Goal: Task Accomplishment & Management: Complete application form

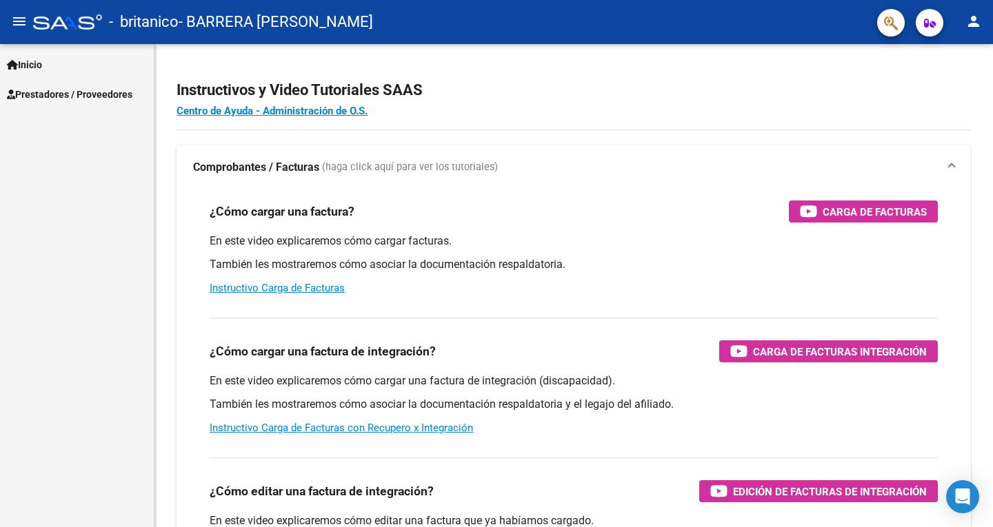
click at [50, 94] on span "Prestadores / Proveedores" at bounding box center [69, 94] width 125 height 15
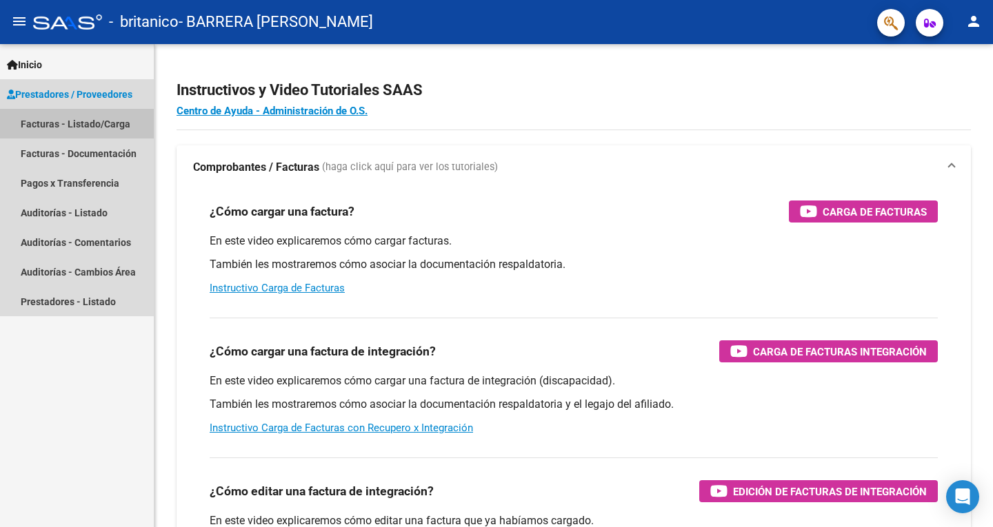
click at [67, 121] on link "Facturas - Listado/Carga" at bounding box center [77, 124] width 154 height 30
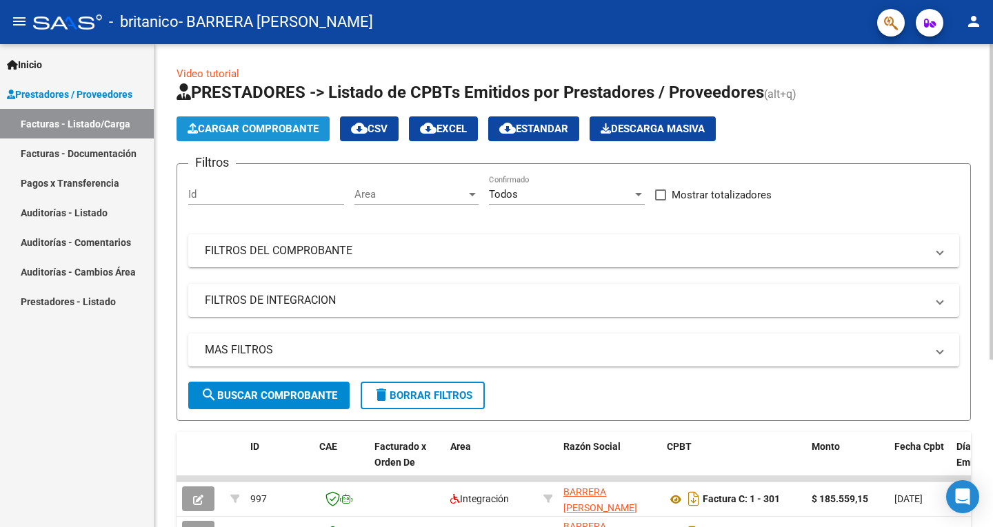
click at [204, 134] on span "Cargar Comprobante" at bounding box center [252, 129] width 131 height 12
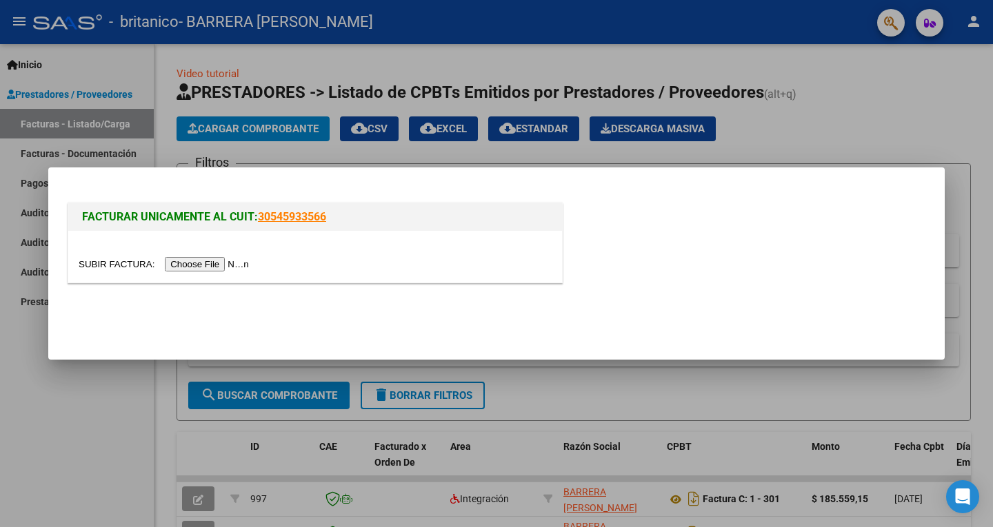
click at [194, 261] on input "file" at bounding box center [166, 264] width 174 height 14
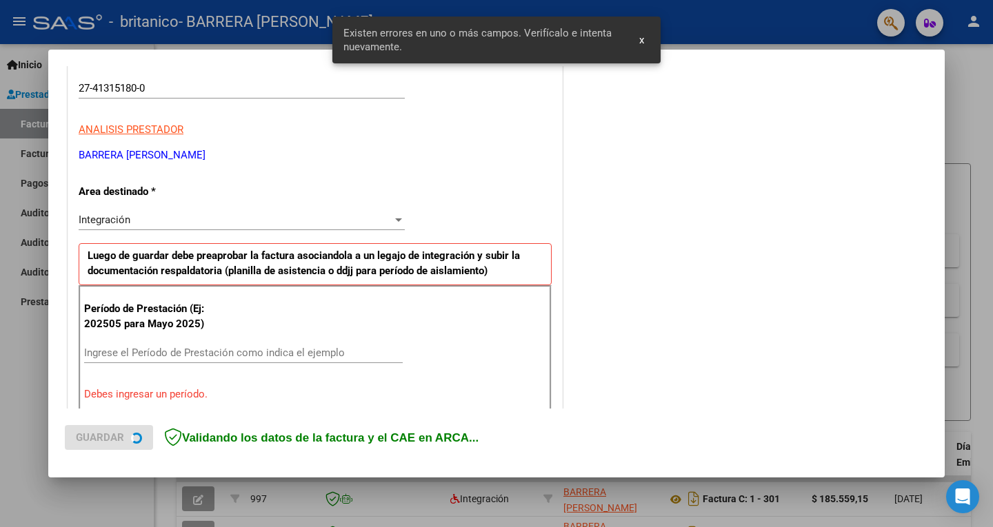
scroll to position [283, 0]
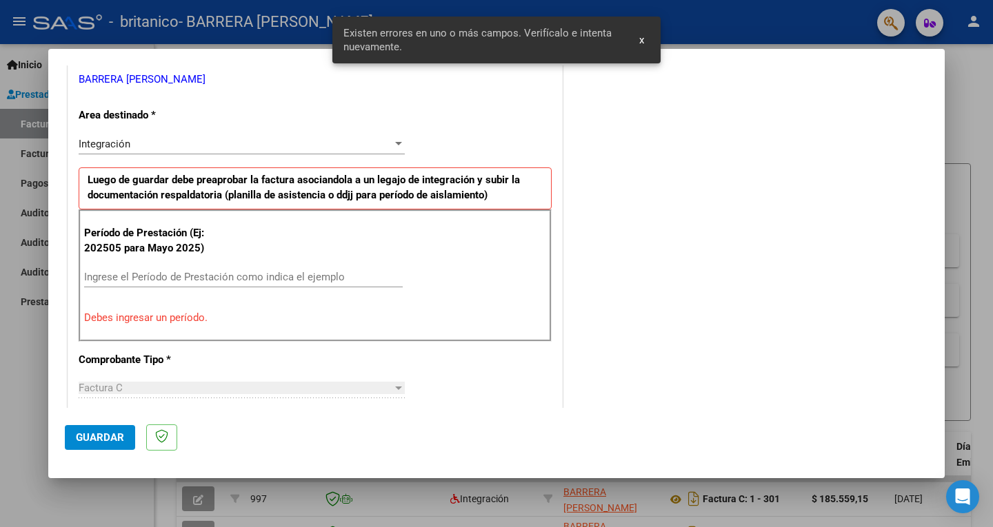
click at [265, 280] on input "Ingrese el Período de Prestación como indica el ejemplo" at bounding box center [243, 277] width 318 height 12
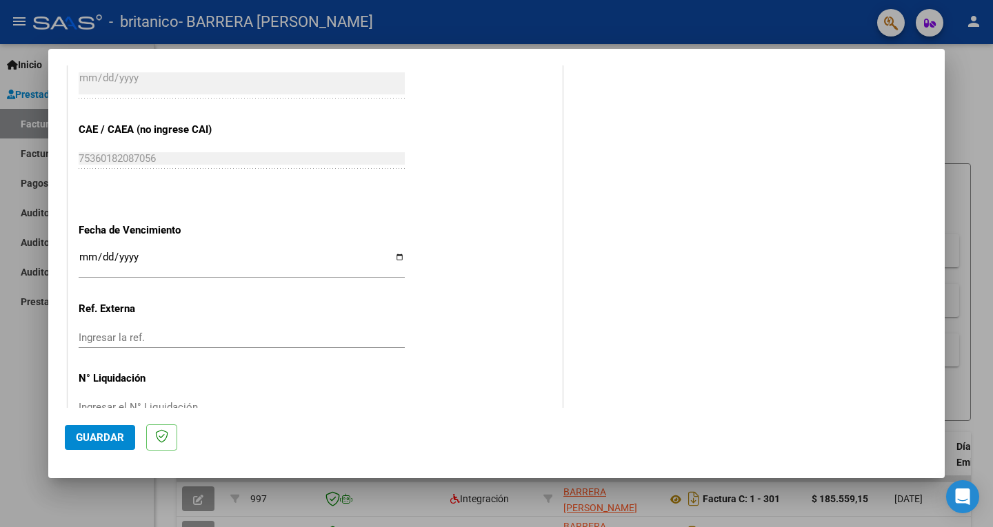
scroll to position [871, 0]
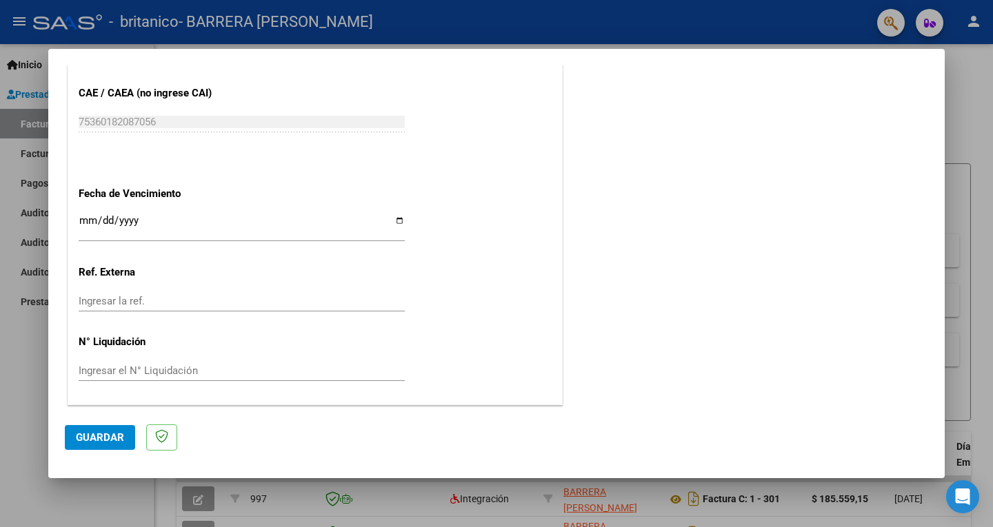
type input "202508"
click at [88, 433] on span "Guardar" at bounding box center [100, 437] width 48 height 12
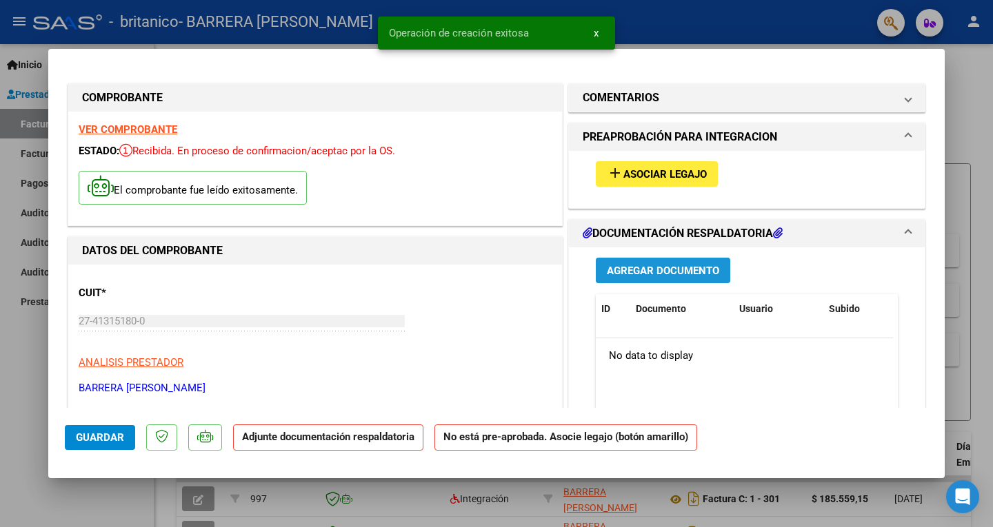
click at [494, 265] on span "Agregar Documento" at bounding box center [663, 271] width 112 height 12
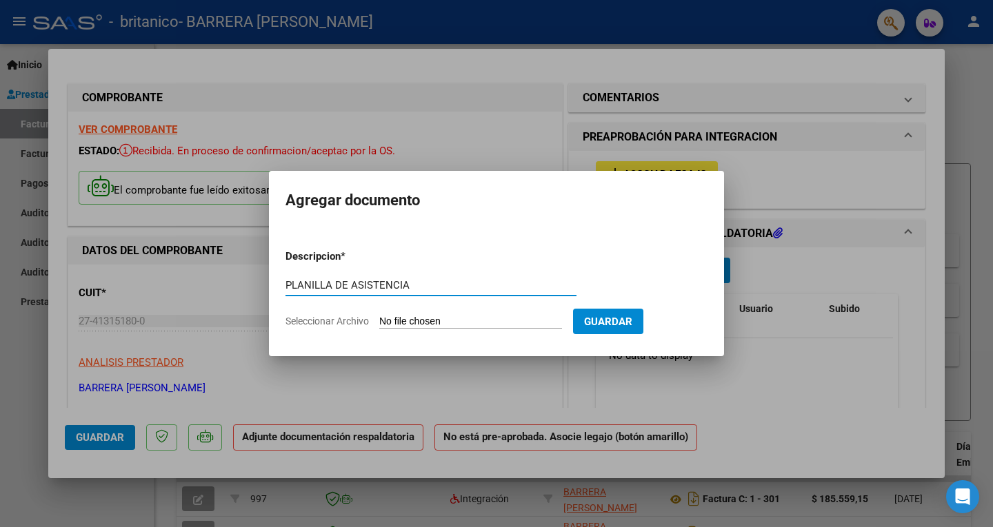
type input "PLANILLA DE ASISTENCIA"
click at [494, 327] on input "Seleccionar Archivo" at bounding box center [470, 322] width 183 height 13
type input "C:\fakepath\PLANILLA [PERSON_NAME]pdf"
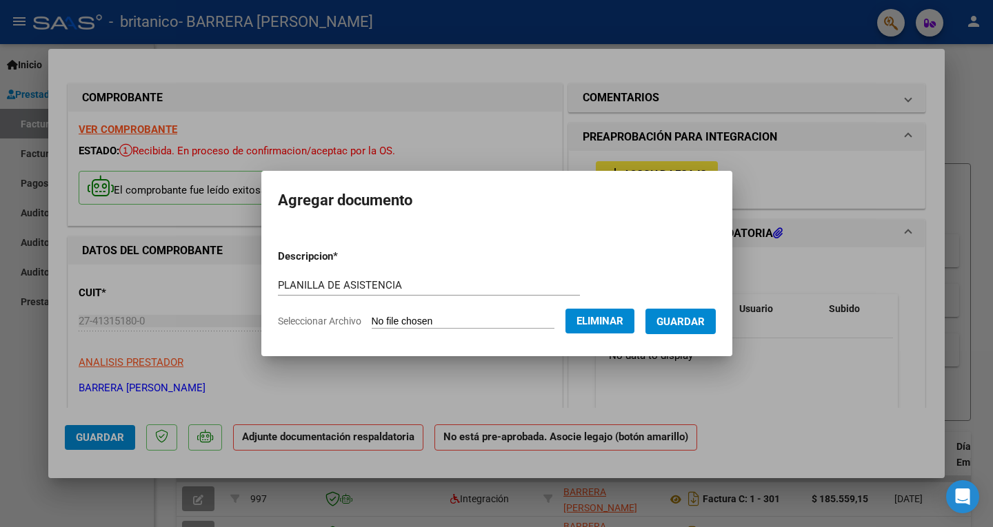
click at [494, 321] on span "Guardar" at bounding box center [680, 322] width 48 height 12
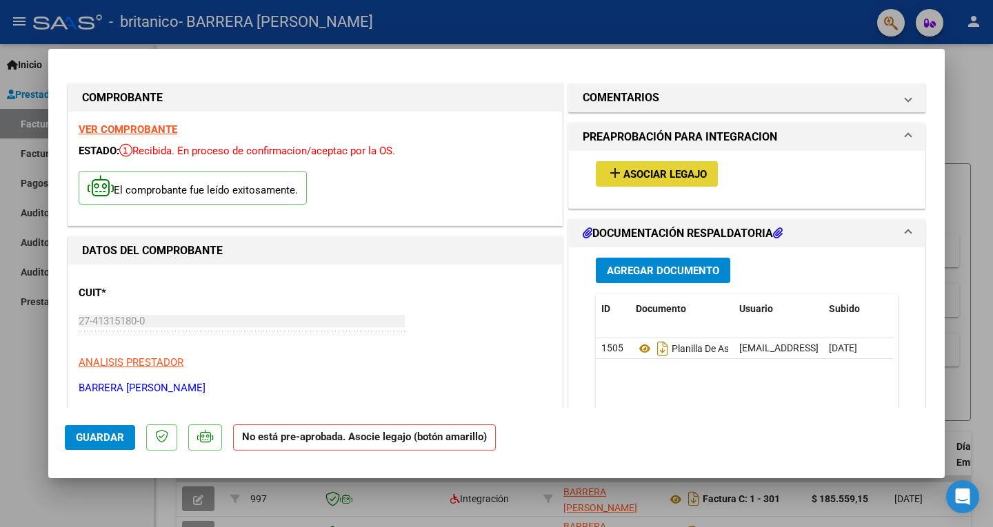
click at [494, 179] on span "Asociar Legajo" at bounding box center [664, 174] width 83 height 12
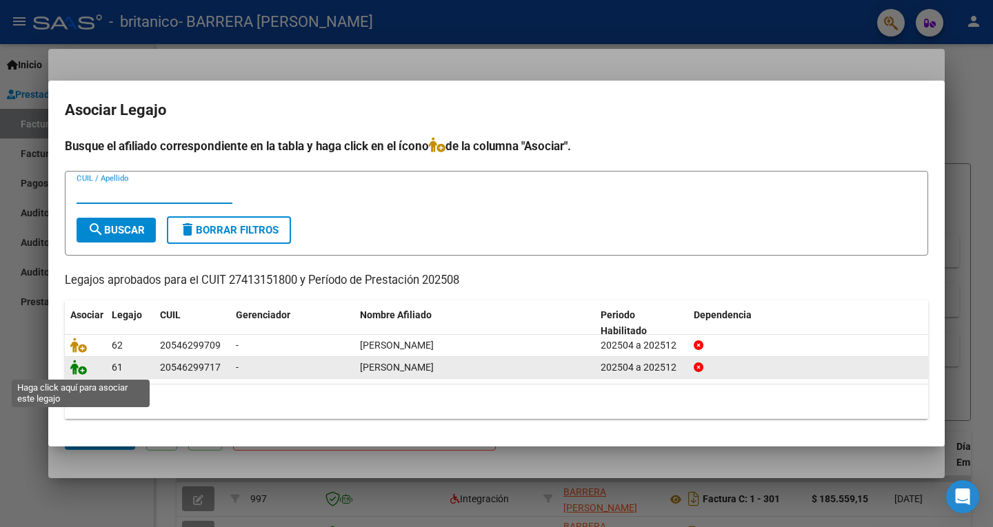
click at [84, 372] on icon at bounding box center [78, 367] width 17 height 15
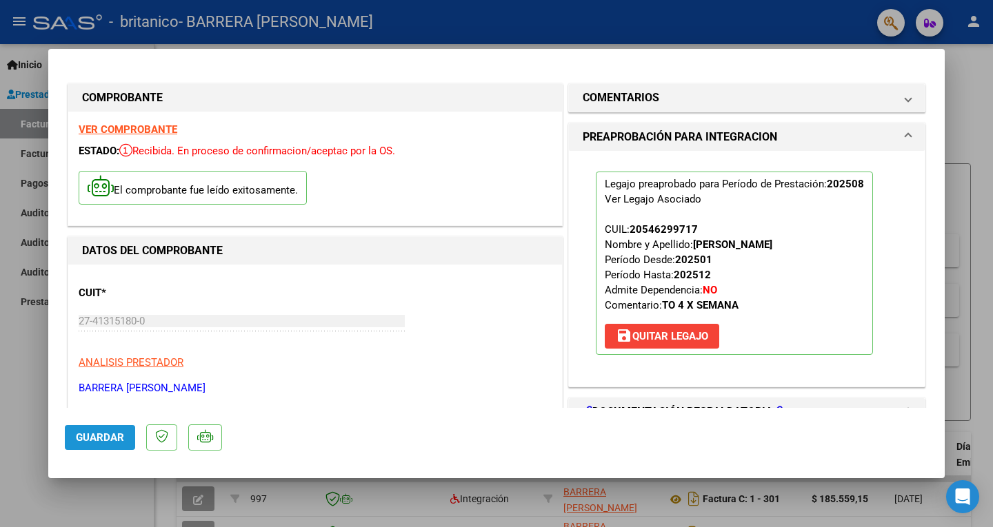
click at [88, 431] on button "Guardar" at bounding box center [100, 437] width 70 height 25
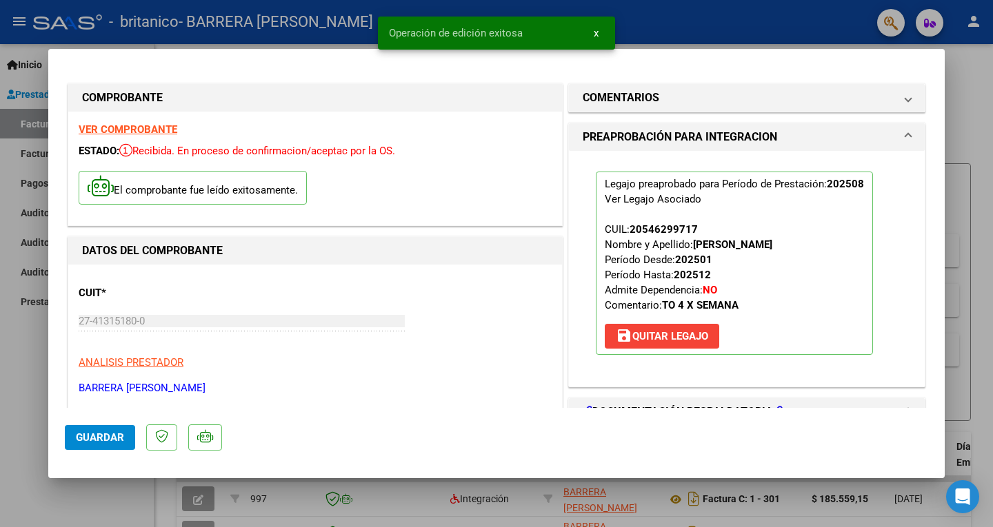
click at [7, 130] on div at bounding box center [496, 263] width 993 height 527
type input "$ 0,00"
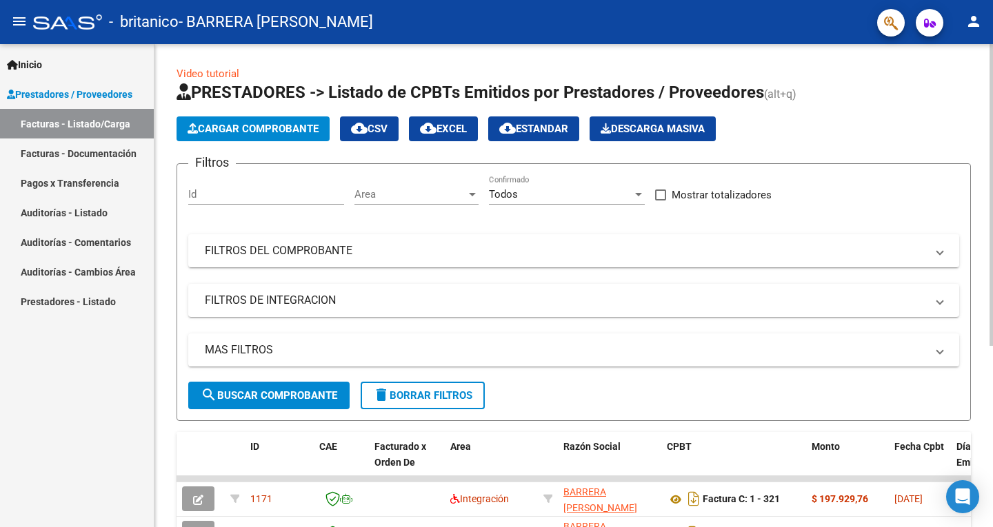
click at [252, 124] on span "Cargar Comprobante" at bounding box center [252, 129] width 131 height 12
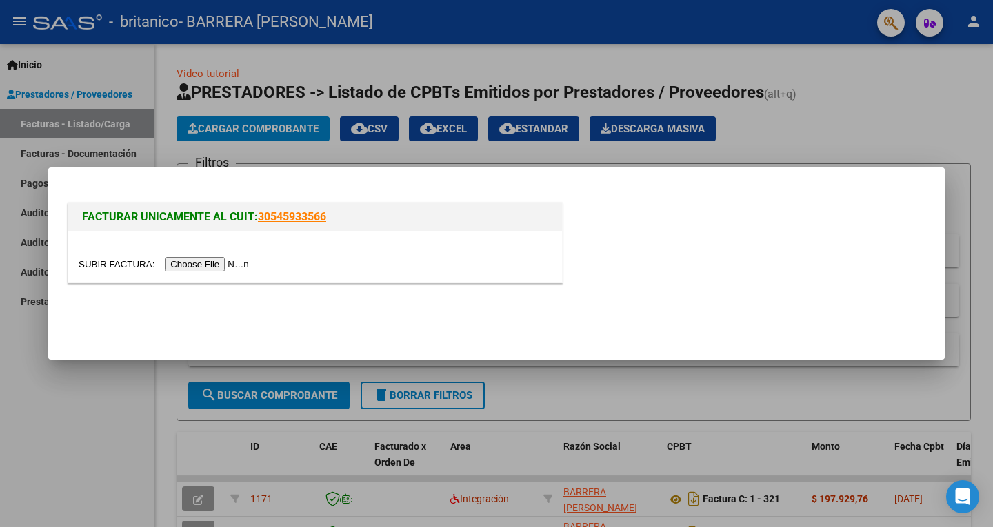
click at [219, 259] on input "file" at bounding box center [166, 264] width 174 height 14
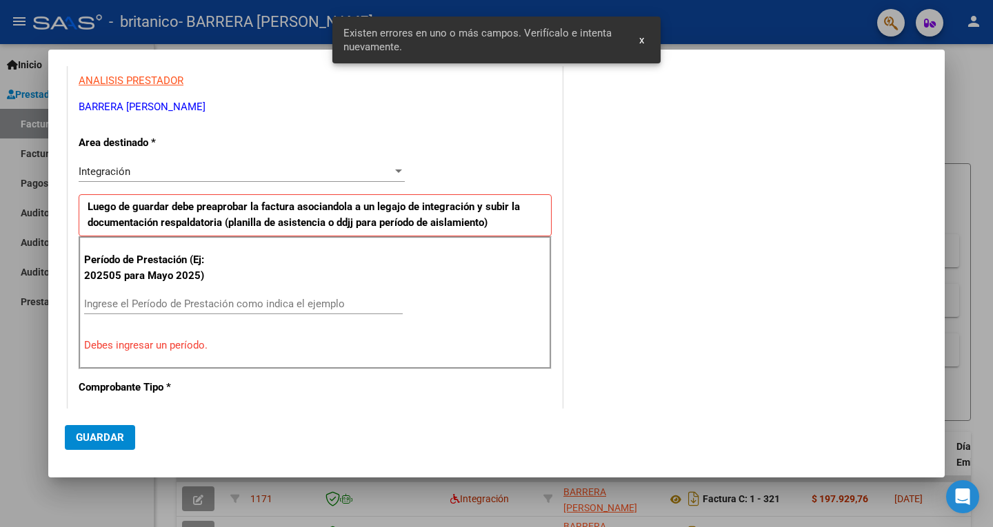
scroll to position [232, 0]
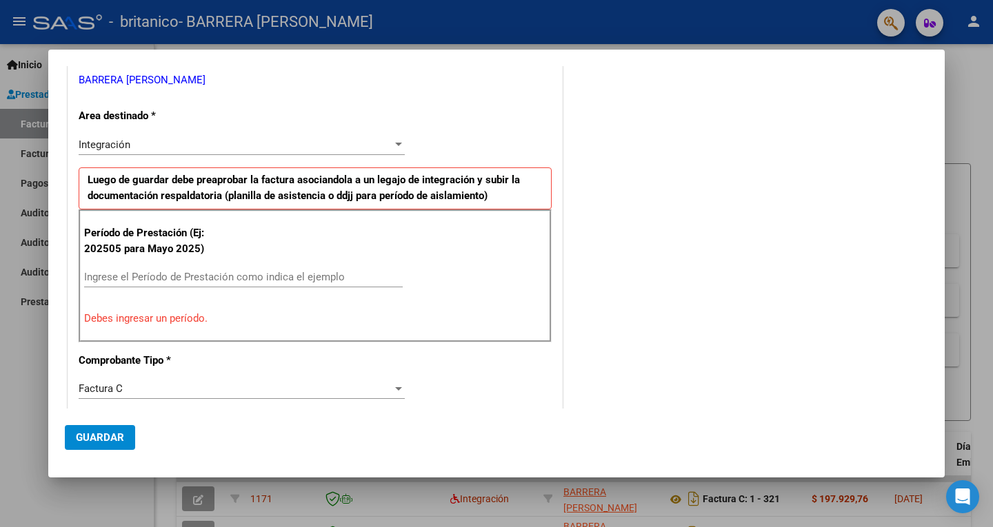
click at [176, 277] on input "Ingrese el Período de Prestación como indica el ejemplo" at bounding box center [243, 277] width 318 height 12
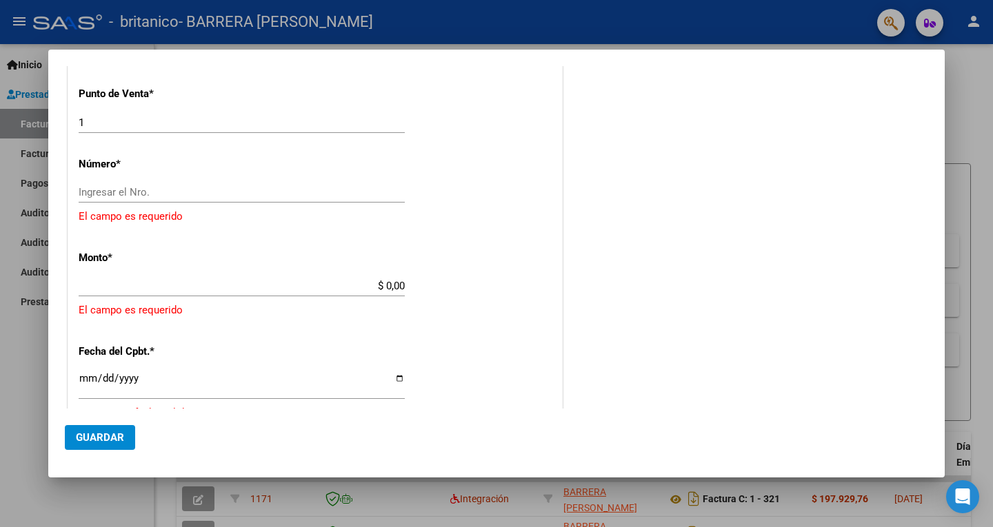
scroll to position [463, 0]
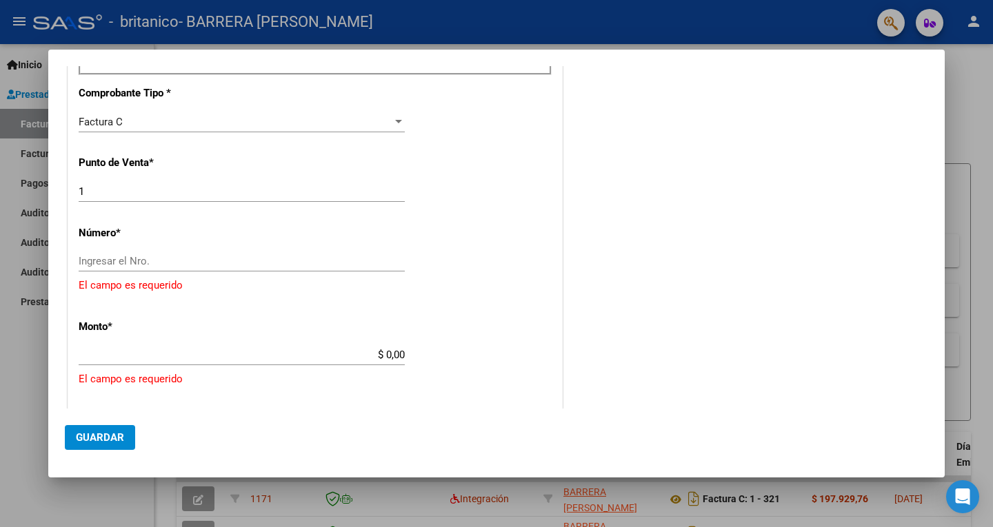
type input "202508"
click at [105, 440] on span "Guardar" at bounding box center [100, 437] width 48 height 12
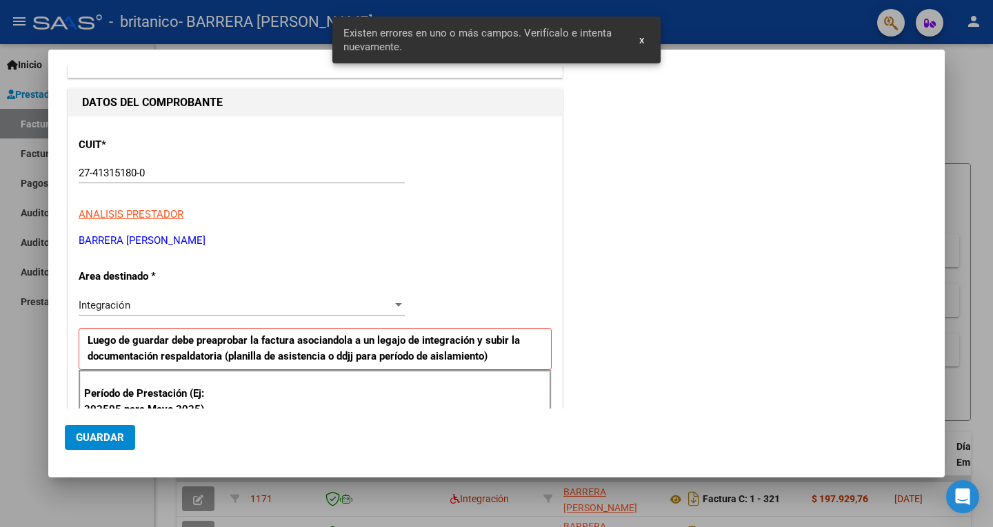
scroll to position [0, 0]
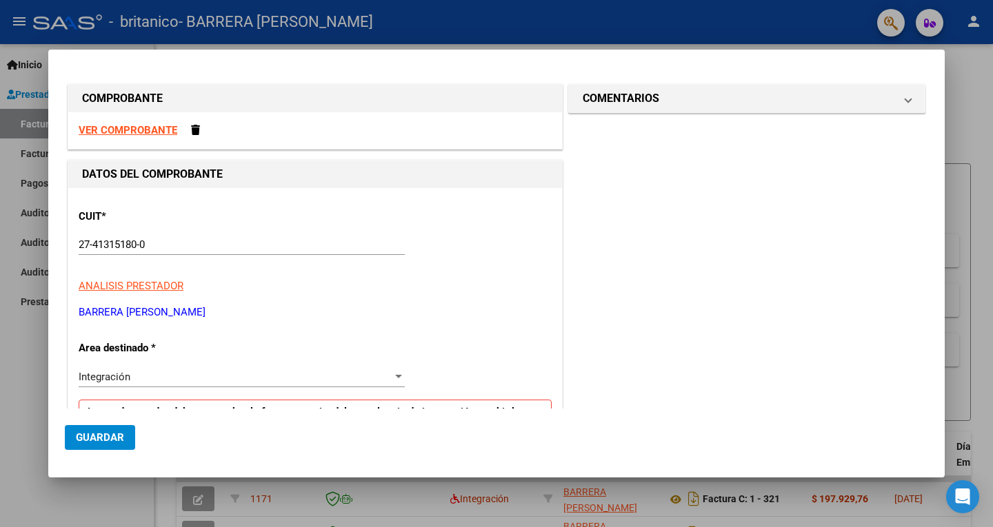
click at [494, 39] on div at bounding box center [496, 263] width 993 height 527
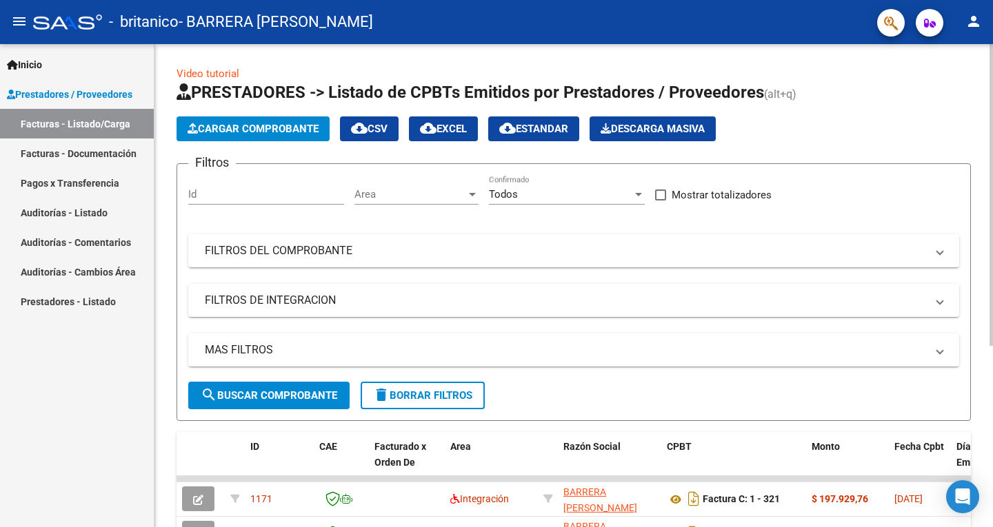
click at [263, 127] on span "Cargar Comprobante" at bounding box center [252, 129] width 131 height 12
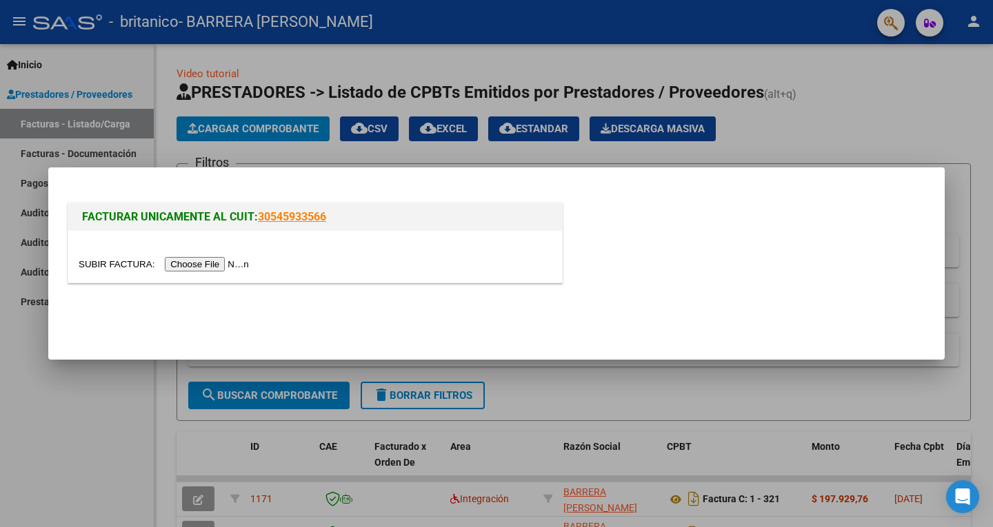
click at [222, 261] on input "file" at bounding box center [166, 264] width 174 height 14
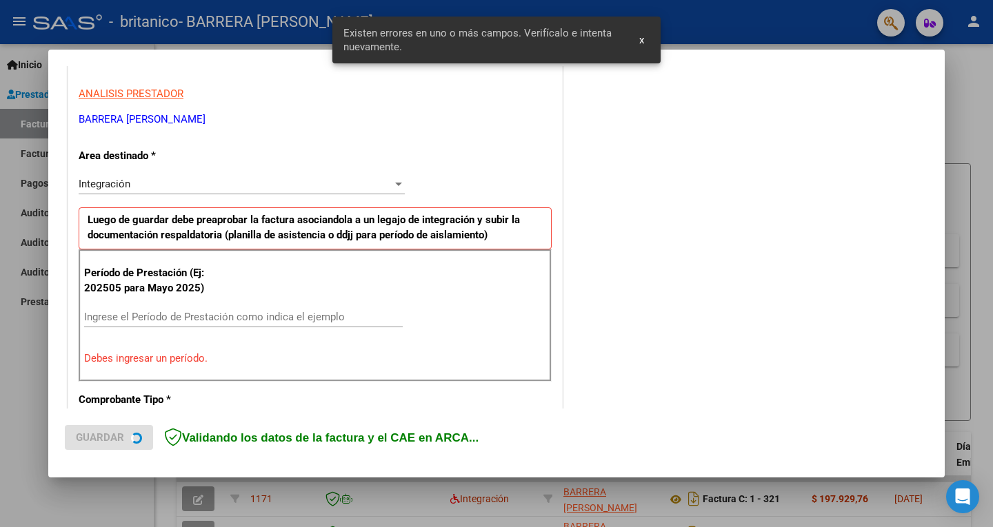
scroll to position [283, 0]
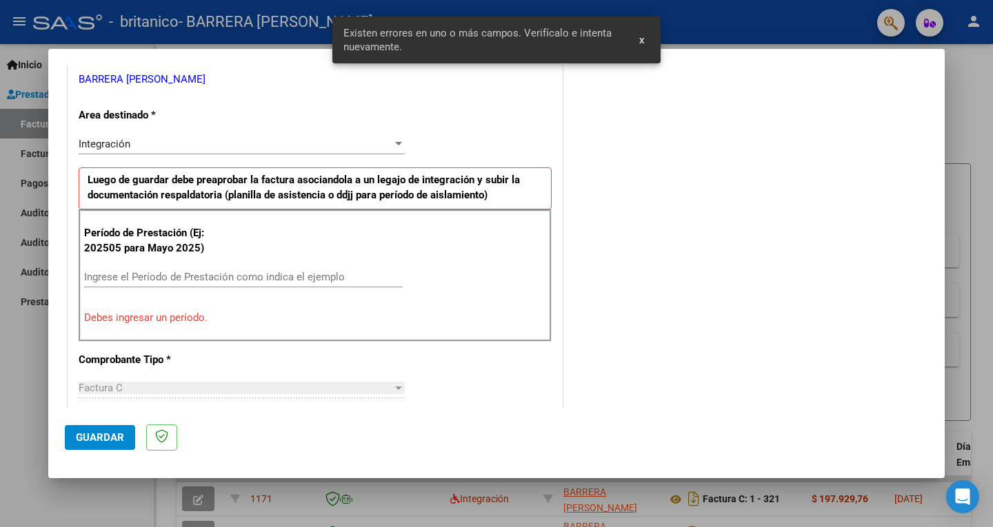
click at [494, 37] on button "x" at bounding box center [641, 40] width 27 height 25
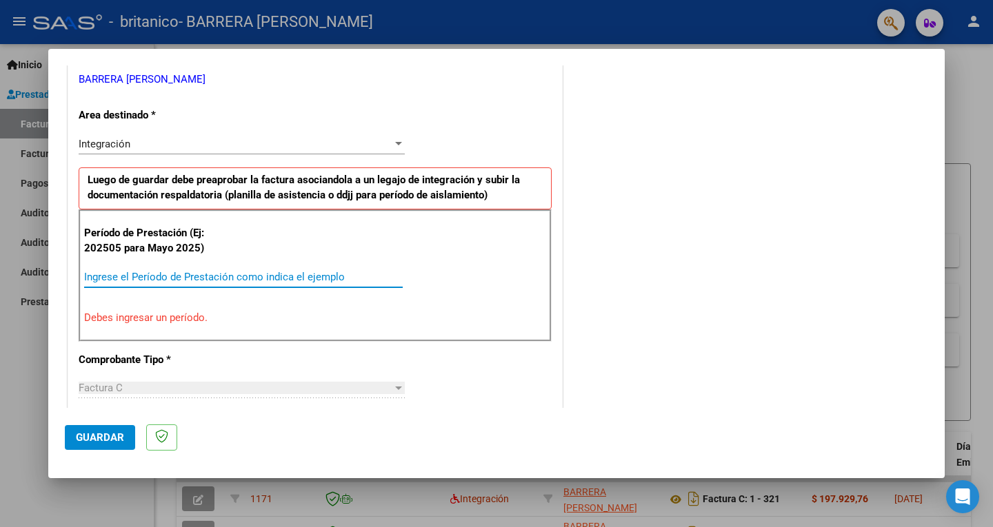
click at [212, 277] on input "Ingrese el Período de Prestación como indica el ejemplo" at bounding box center [243, 277] width 318 height 12
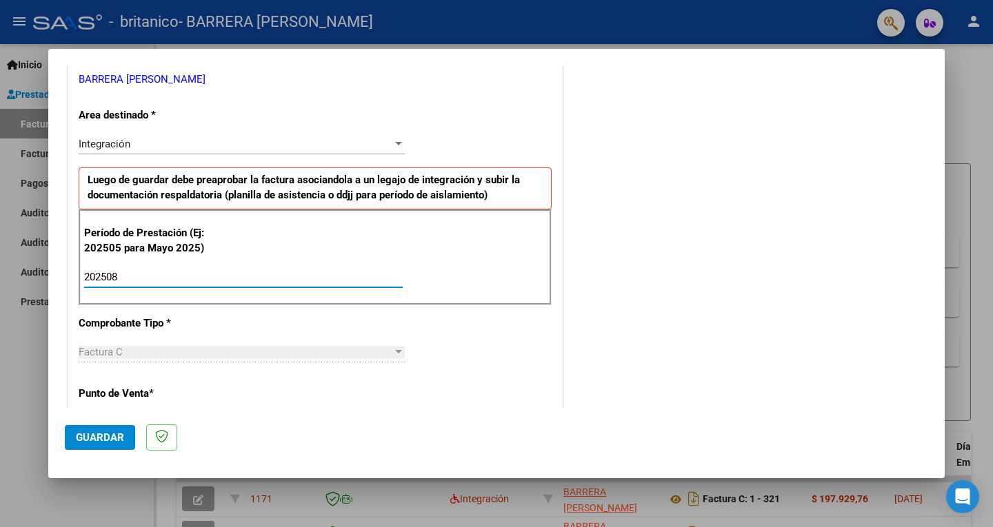
type input "202508"
click at [91, 433] on span "Guardar" at bounding box center [100, 437] width 48 height 12
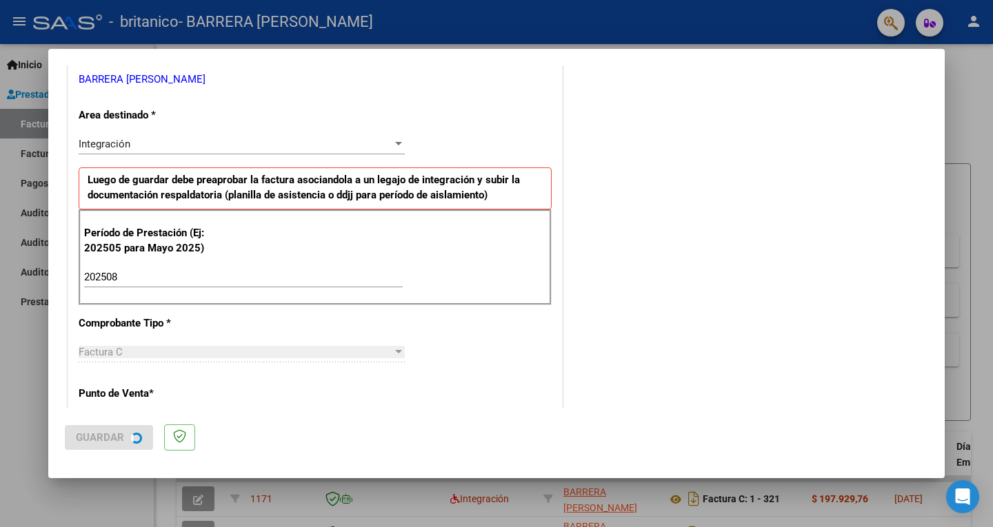
scroll to position [0, 0]
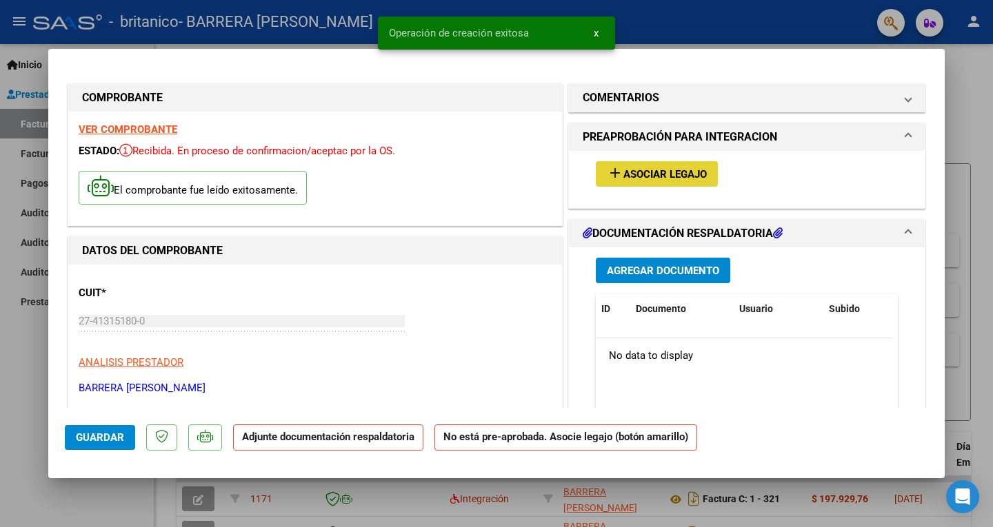
click at [494, 170] on span "Asociar Legajo" at bounding box center [664, 174] width 83 height 12
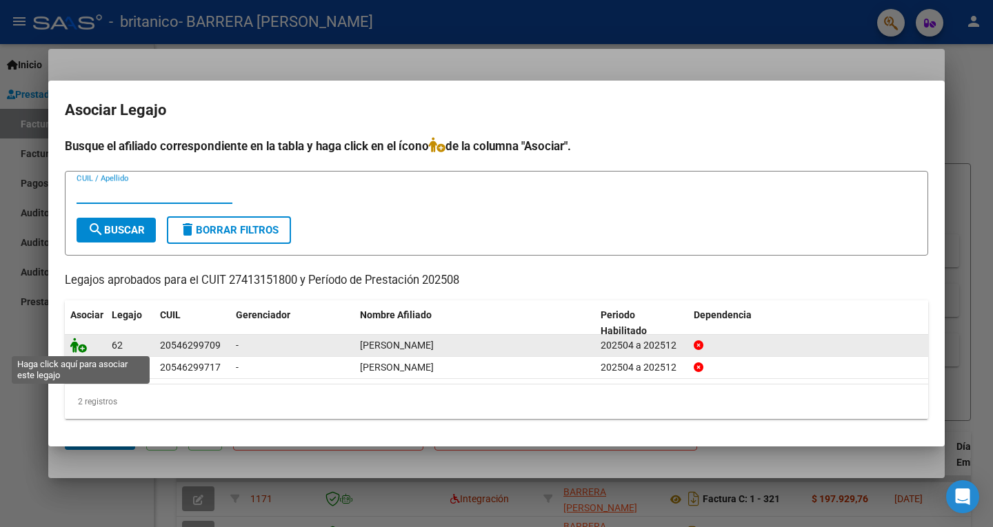
click at [74, 348] on icon at bounding box center [78, 345] width 17 height 15
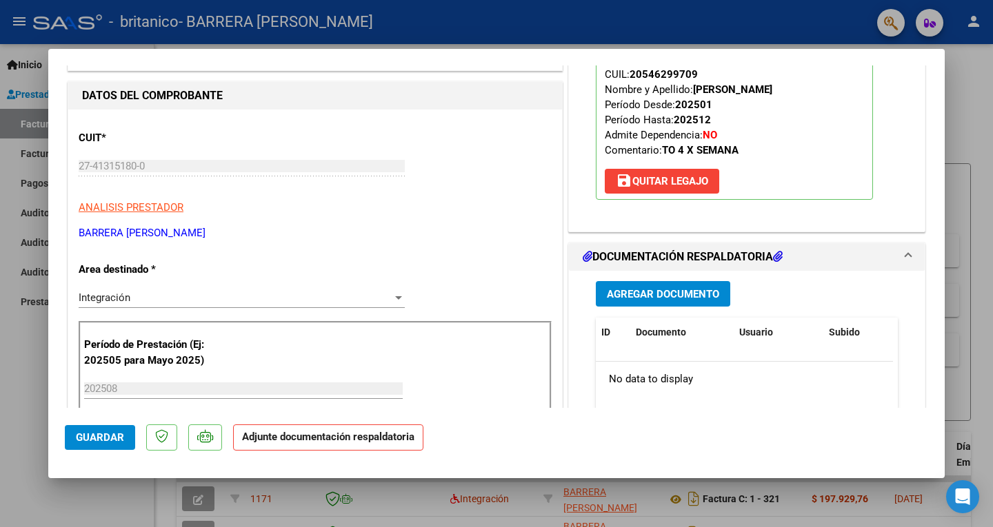
scroll to position [138, 0]
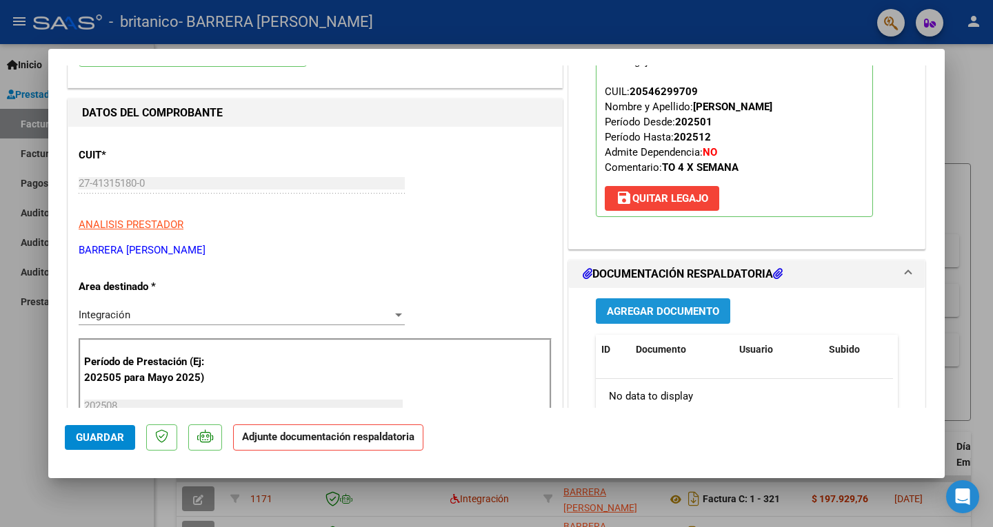
click at [494, 314] on span "Agregar Documento" at bounding box center [663, 311] width 112 height 12
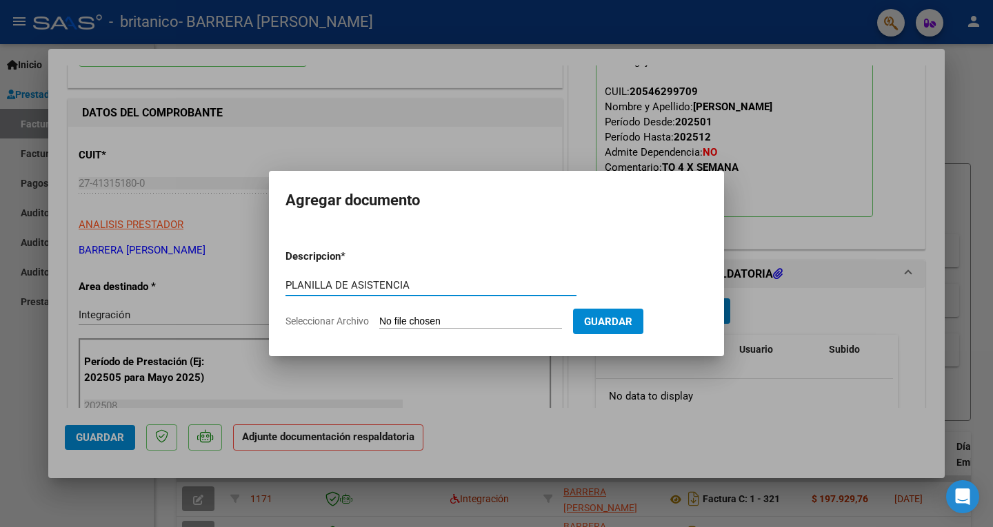
type input "PLANILLA DE ASISTENCIA"
click at [448, 318] on input "Seleccionar Archivo" at bounding box center [470, 322] width 183 height 13
type input "C:\fakepath\PLANILLA [PERSON_NAME]pdf"
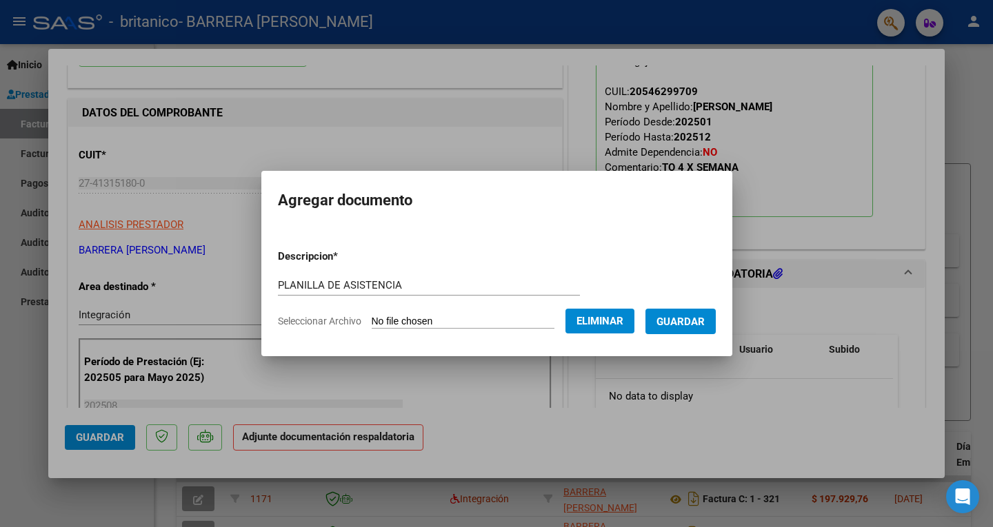
click at [494, 331] on button "Guardar" at bounding box center [680, 322] width 70 height 26
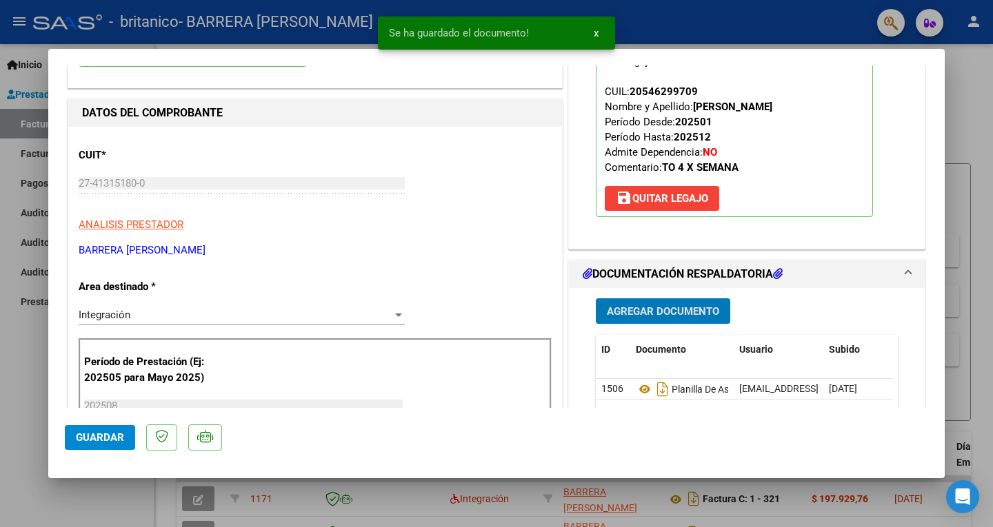
click at [103, 441] on span "Guardar" at bounding box center [100, 437] width 48 height 12
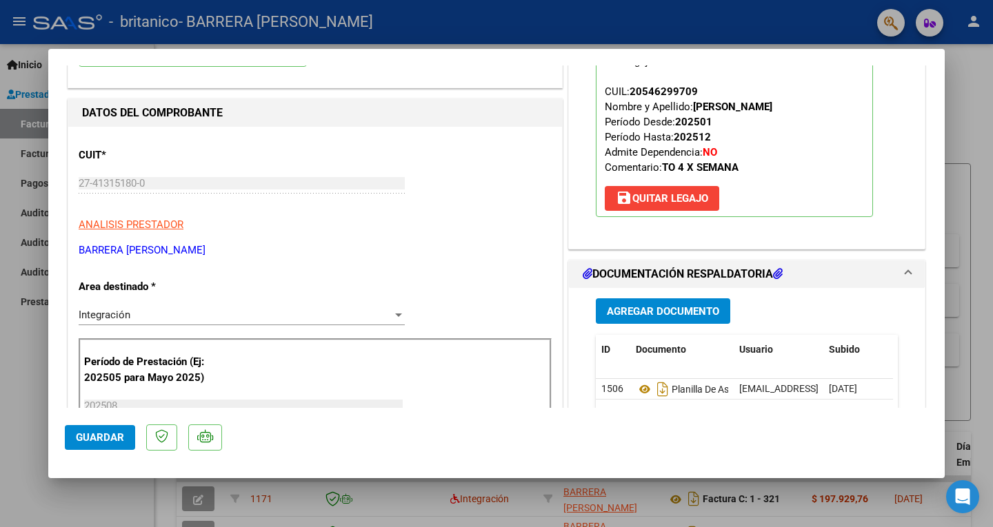
click at [494, 151] on div at bounding box center [496, 263] width 993 height 527
type input "$ 0,00"
